Goal: Task Accomplishment & Management: Manage account settings

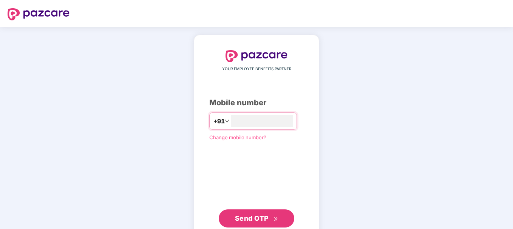
type input "**********"
click at [251, 214] on span "Send OTP" at bounding box center [256, 218] width 43 height 11
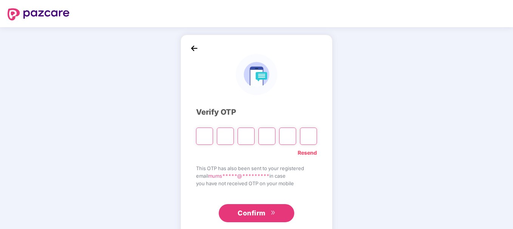
type input "*"
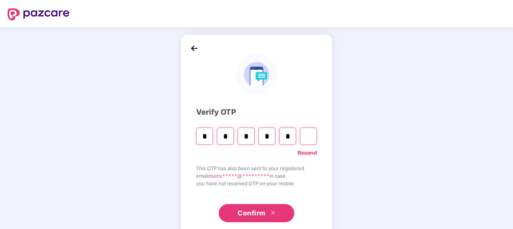
type input "*"
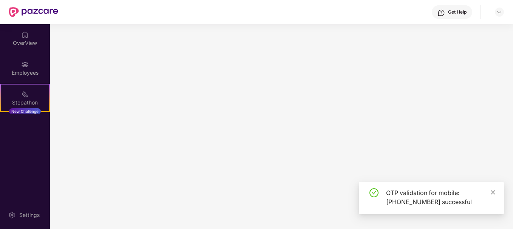
click at [493, 191] on icon "close" at bounding box center [493, 192] width 5 height 5
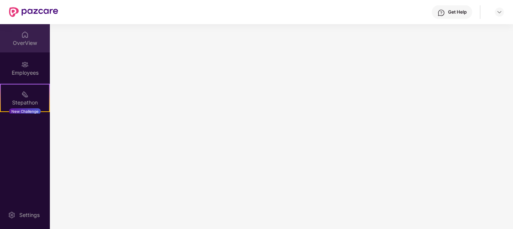
click at [29, 37] on div "OverView" at bounding box center [25, 38] width 50 height 28
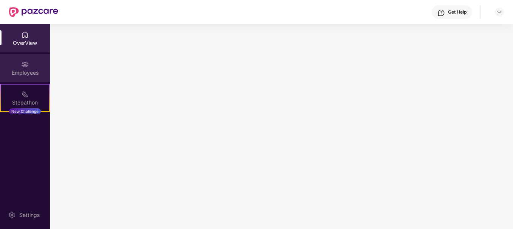
click at [22, 64] on img at bounding box center [25, 65] width 8 height 8
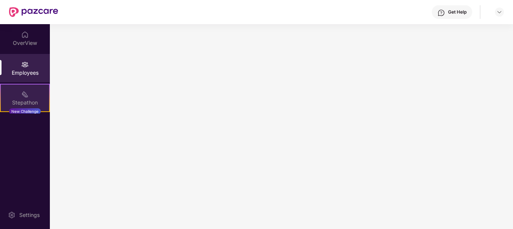
click at [28, 99] on div "Stepathon" at bounding box center [25, 103] width 48 height 8
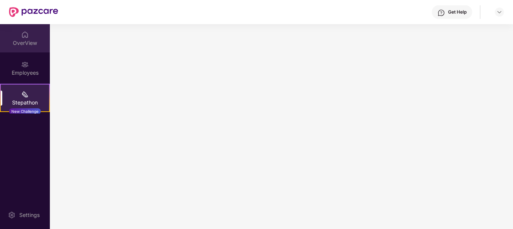
click at [36, 41] on div "OverView" at bounding box center [25, 43] width 50 height 8
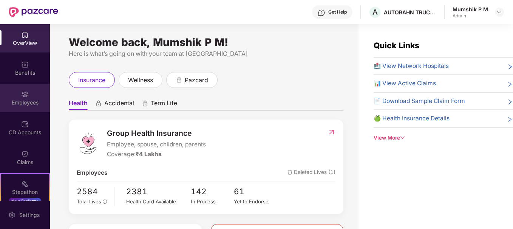
click at [42, 112] on div "Employees" at bounding box center [25, 98] width 50 height 28
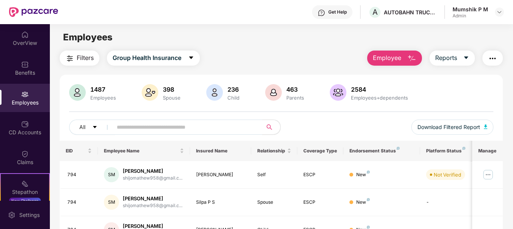
click at [149, 125] on input "text" at bounding box center [185, 127] width 136 height 11
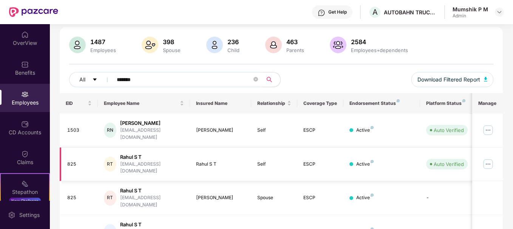
scroll to position [48, 0]
type input "*******"
click at [492, 158] on img at bounding box center [488, 164] width 12 height 12
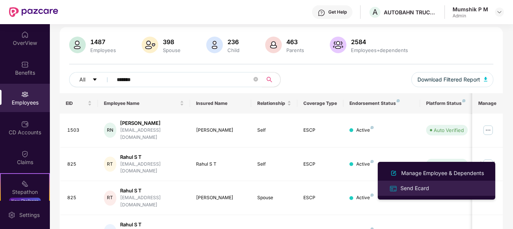
click at [424, 190] on div "Send Ecard" at bounding box center [415, 188] width 32 height 8
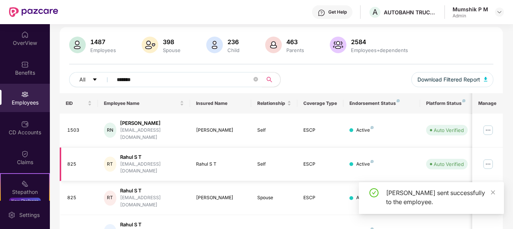
click at [487, 158] on img at bounding box center [488, 164] width 12 height 12
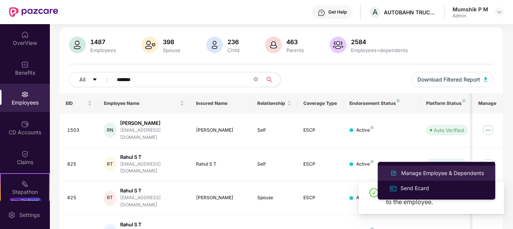
click at [436, 170] on div "Manage Employee & Dependents" at bounding box center [443, 173] width 86 height 8
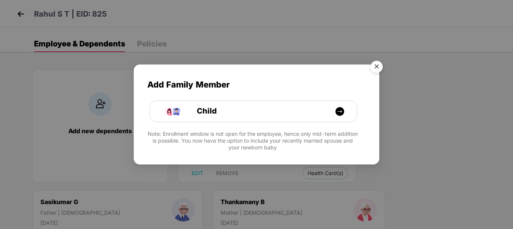
click at [375, 67] on img "Close" at bounding box center [376, 67] width 21 height 21
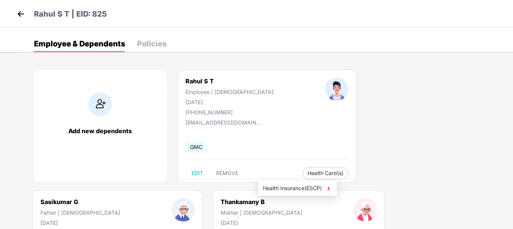
click at [330, 190] on img at bounding box center [329, 189] width 8 height 8
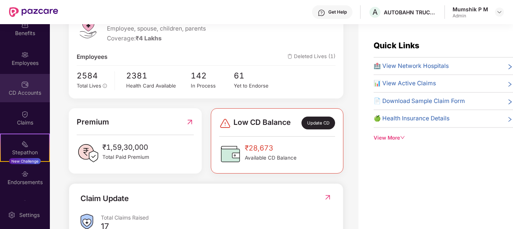
scroll to position [19, 0]
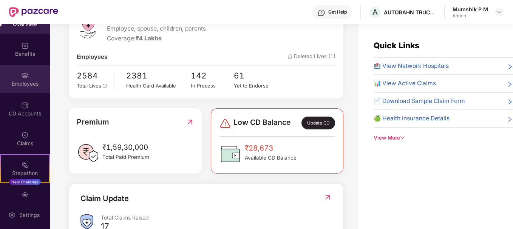
click at [23, 72] on img at bounding box center [25, 76] width 8 height 8
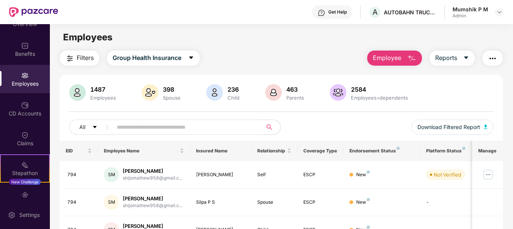
click at [400, 56] on span "Employee" at bounding box center [387, 57] width 28 height 9
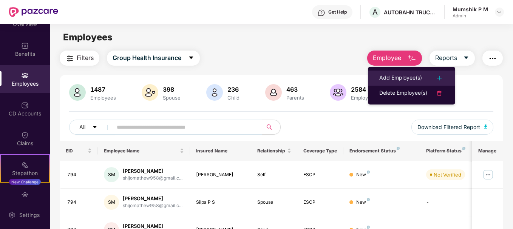
click at [401, 74] on div "Add Employee(s)" at bounding box center [400, 78] width 43 height 9
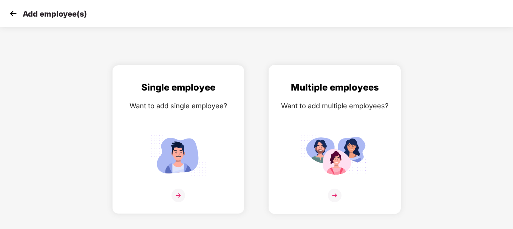
click at [330, 196] on img at bounding box center [335, 196] width 14 height 14
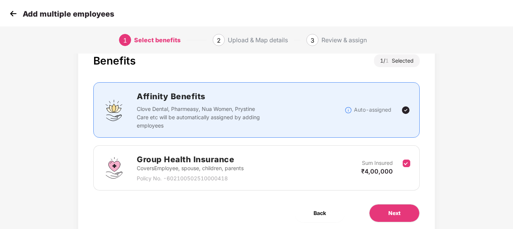
scroll to position [23, 0]
click at [400, 207] on button "Next" at bounding box center [394, 213] width 51 height 18
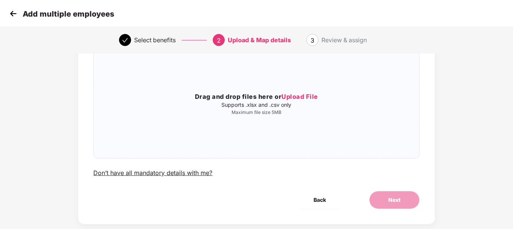
scroll to position [0, 0]
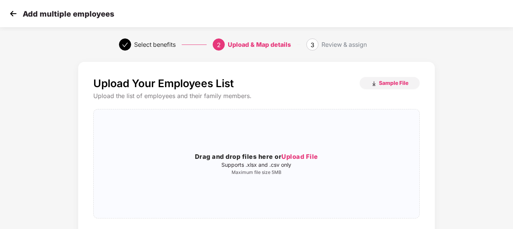
click at [11, 11] on img at bounding box center [13, 13] width 11 height 11
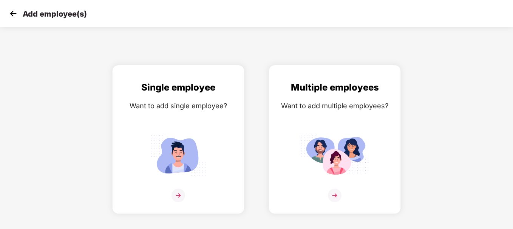
click at [11, 11] on img at bounding box center [13, 13] width 11 height 11
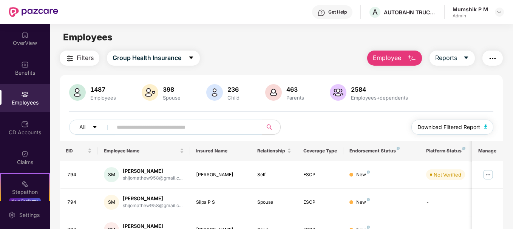
click at [489, 128] on button "Download Filtered Report" at bounding box center [453, 127] width 82 height 15
